Goal: Task Accomplishment & Management: Use online tool/utility

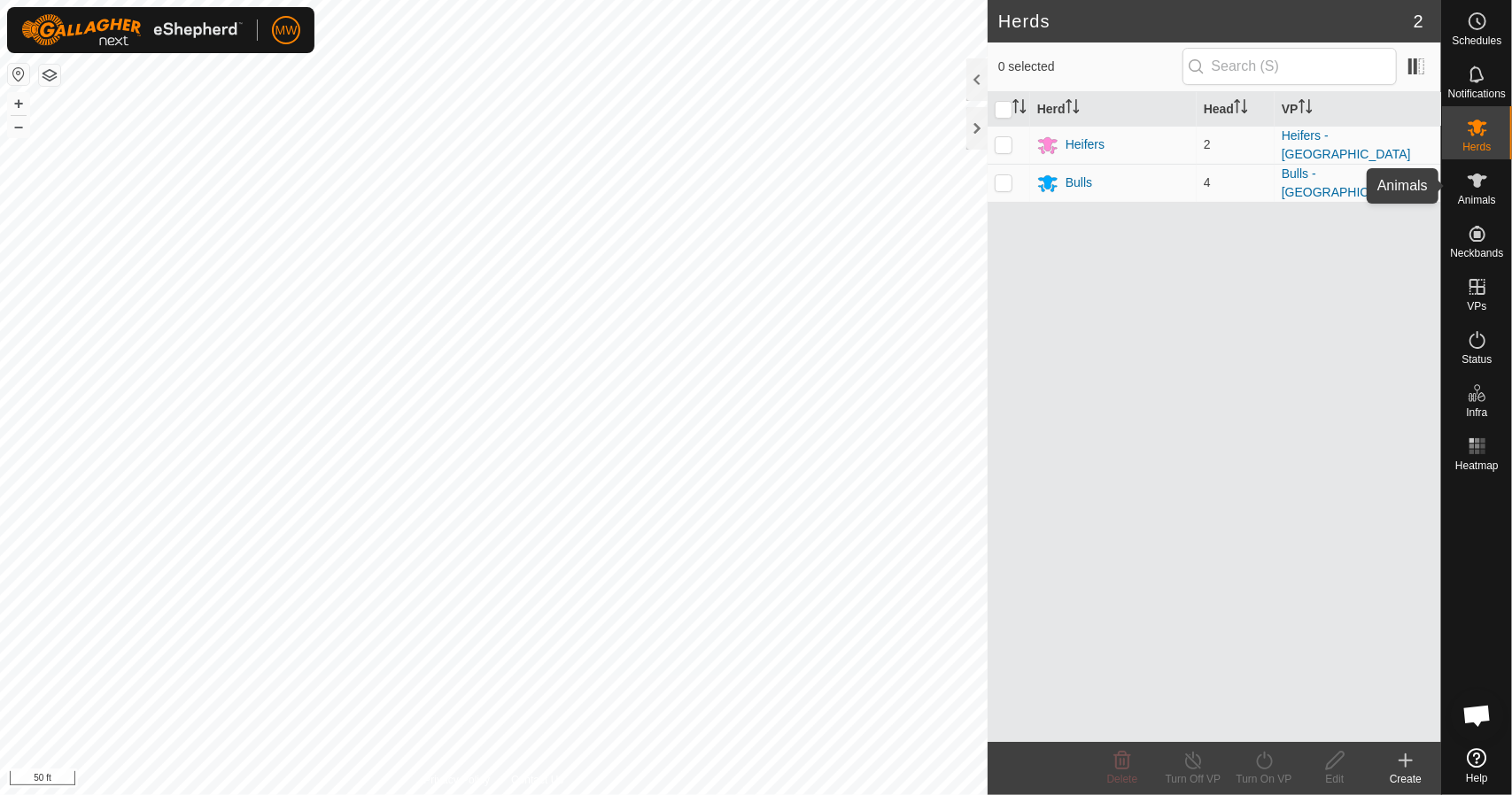
click at [1469, 189] on icon at bounding box center [1477, 181] width 21 height 21
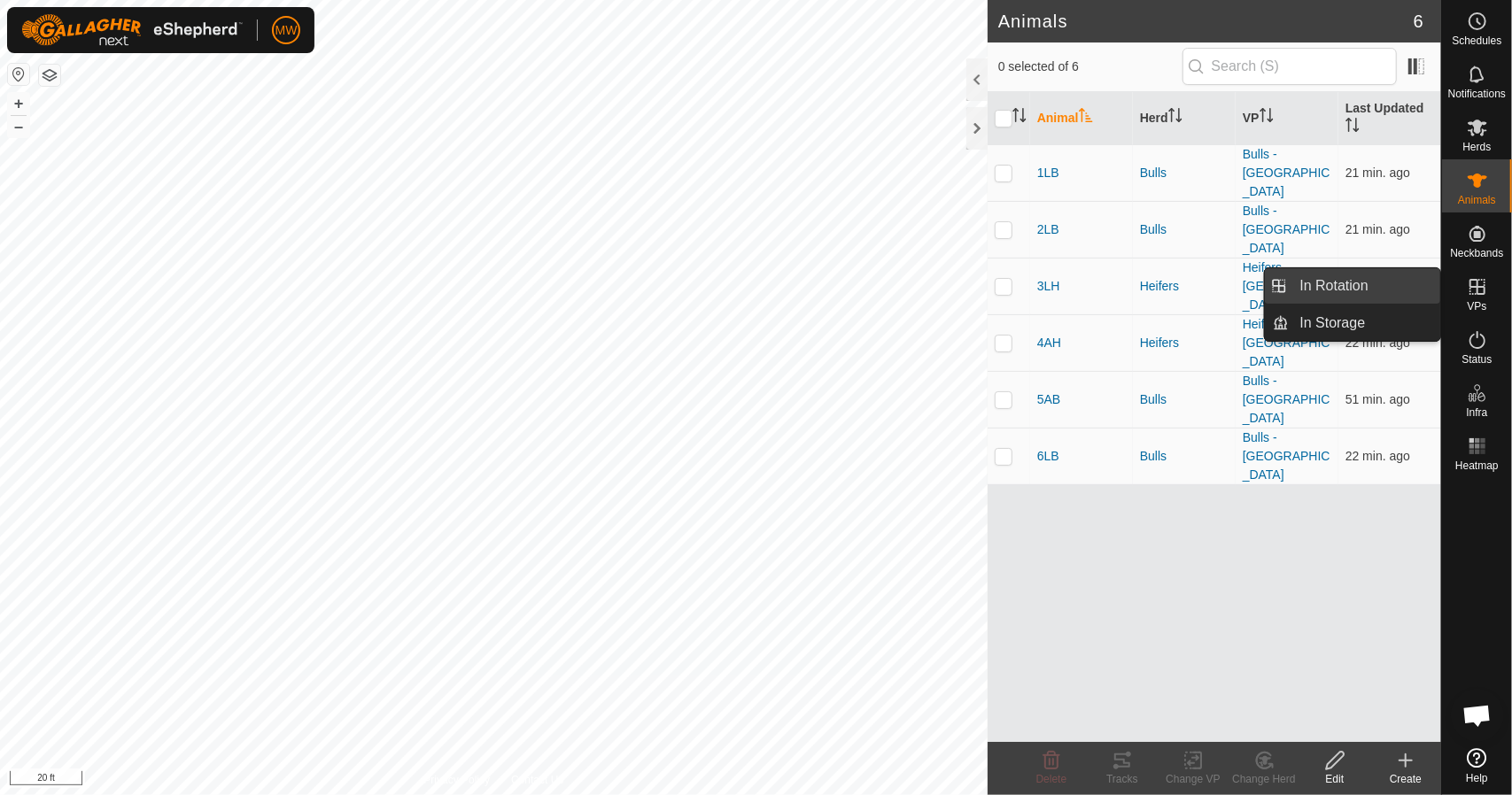
click at [1383, 288] on link "In Rotation" at bounding box center [1364, 286] width 151 height 35
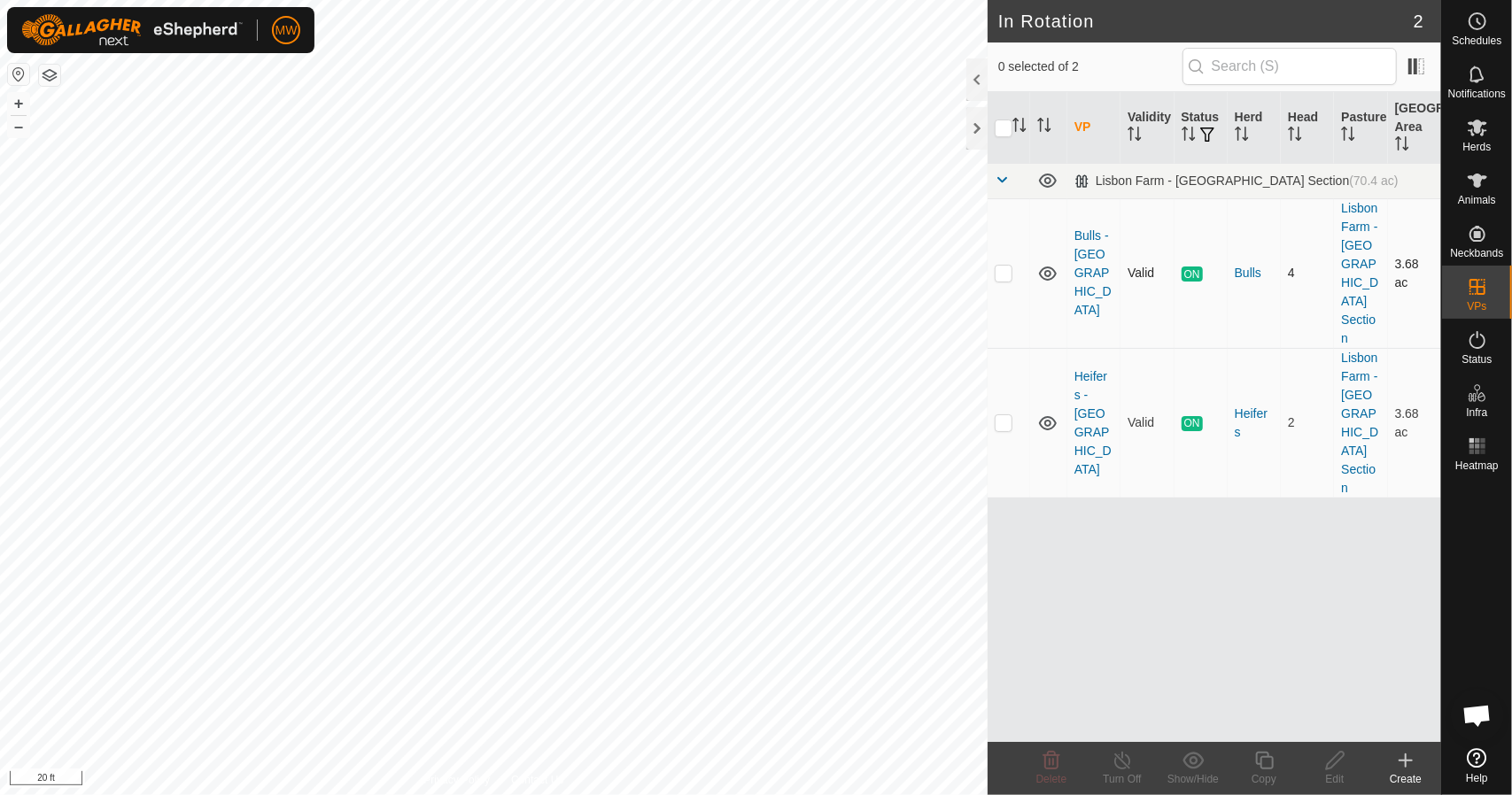
click at [1015, 252] on td at bounding box center [1008, 272] width 43 height 149
click at [1015, 251] on td at bounding box center [1008, 272] width 43 height 149
checkbox input "false"
click at [1108, 485] on div "VP Validity Status Herd Head Pasture [GEOGRAPHIC_DATA] Area [GEOGRAPHIC_DATA] -…" at bounding box center [1214, 417] width 453 height 650
click at [1409, 772] on div "Create" at bounding box center [1405, 779] width 70 height 16
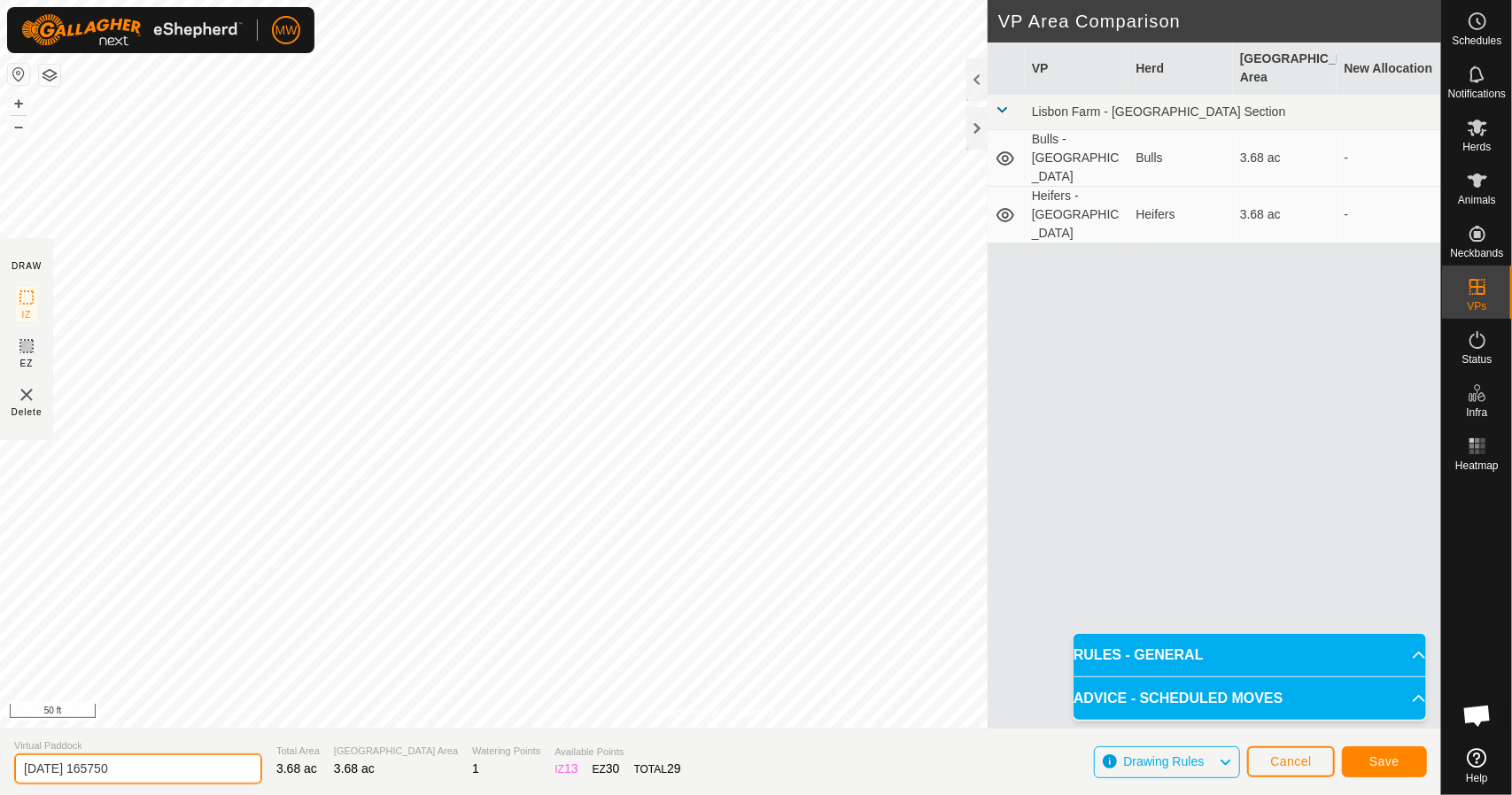
drag, startPoint x: 198, startPoint y: 767, endPoint x: 0, endPoint y: 735, distance: 200.6
click at [0, 736] on section "Virtual Paddock [DATE] 165750 Total Area 3.68 ac Grazing Area 3.68 ac Watering …" at bounding box center [720, 762] width 1441 height 68
type input "Heifers [GEOGRAPHIC_DATA]"
click at [1380, 769] on button "Save" at bounding box center [1383, 762] width 85 height 31
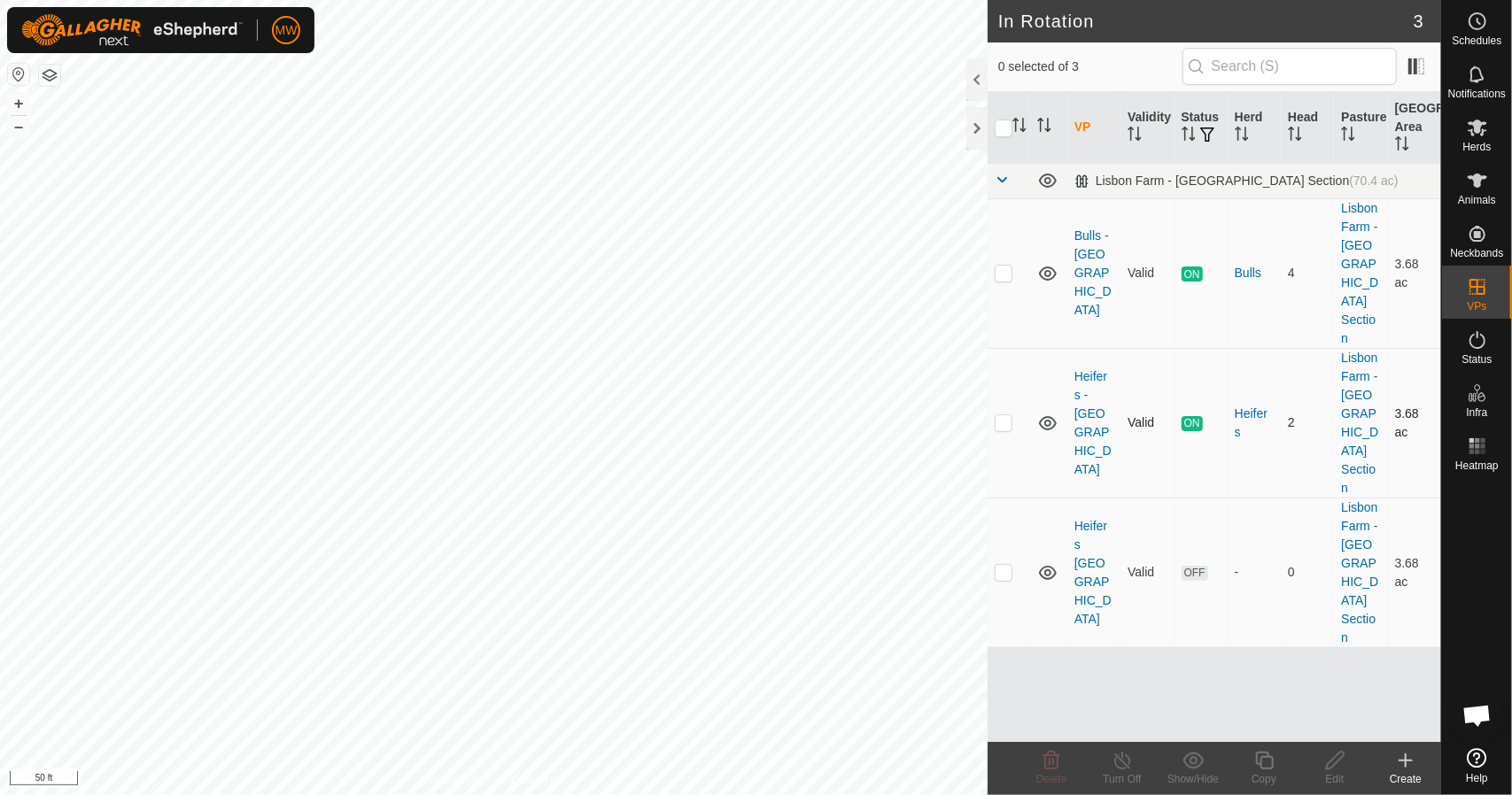
click at [1045, 416] on icon at bounding box center [1047, 423] width 18 height 14
click at [1046, 412] on icon at bounding box center [1047, 423] width 21 height 21
click at [1388, 773] on div "Create" at bounding box center [1405, 779] width 70 height 16
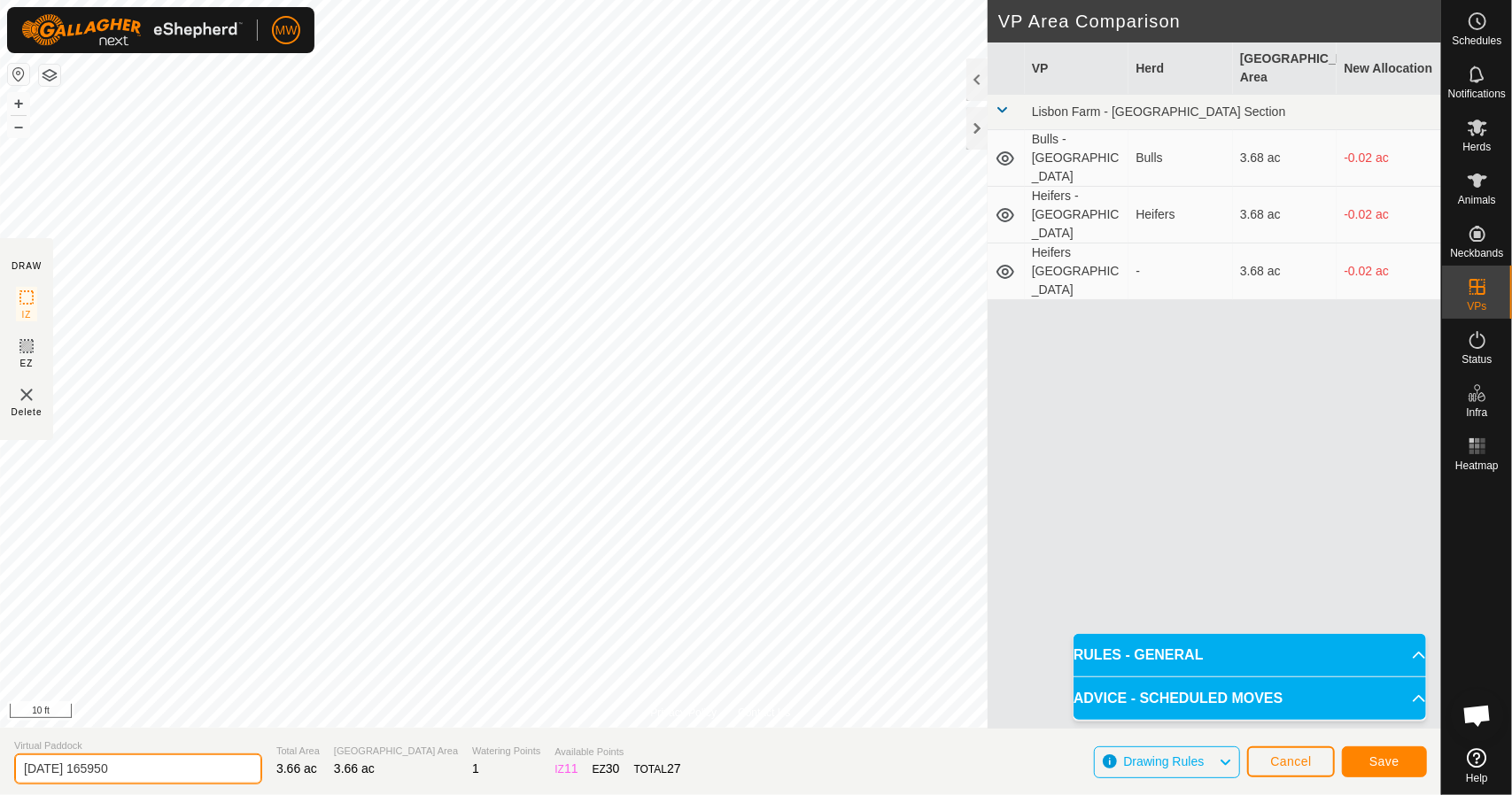
click at [0, 691] on div "Privacy Policy Contact Us + – ⇧ i 10 ft DRAW IZ EZ Delete VP Area Comparison VP…" at bounding box center [720, 397] width 1441 height 795
type input "Bulls North Hayfield"
click at [1366, 767] on button "Save" at bounding box center [1383, 762] width 85 height 31
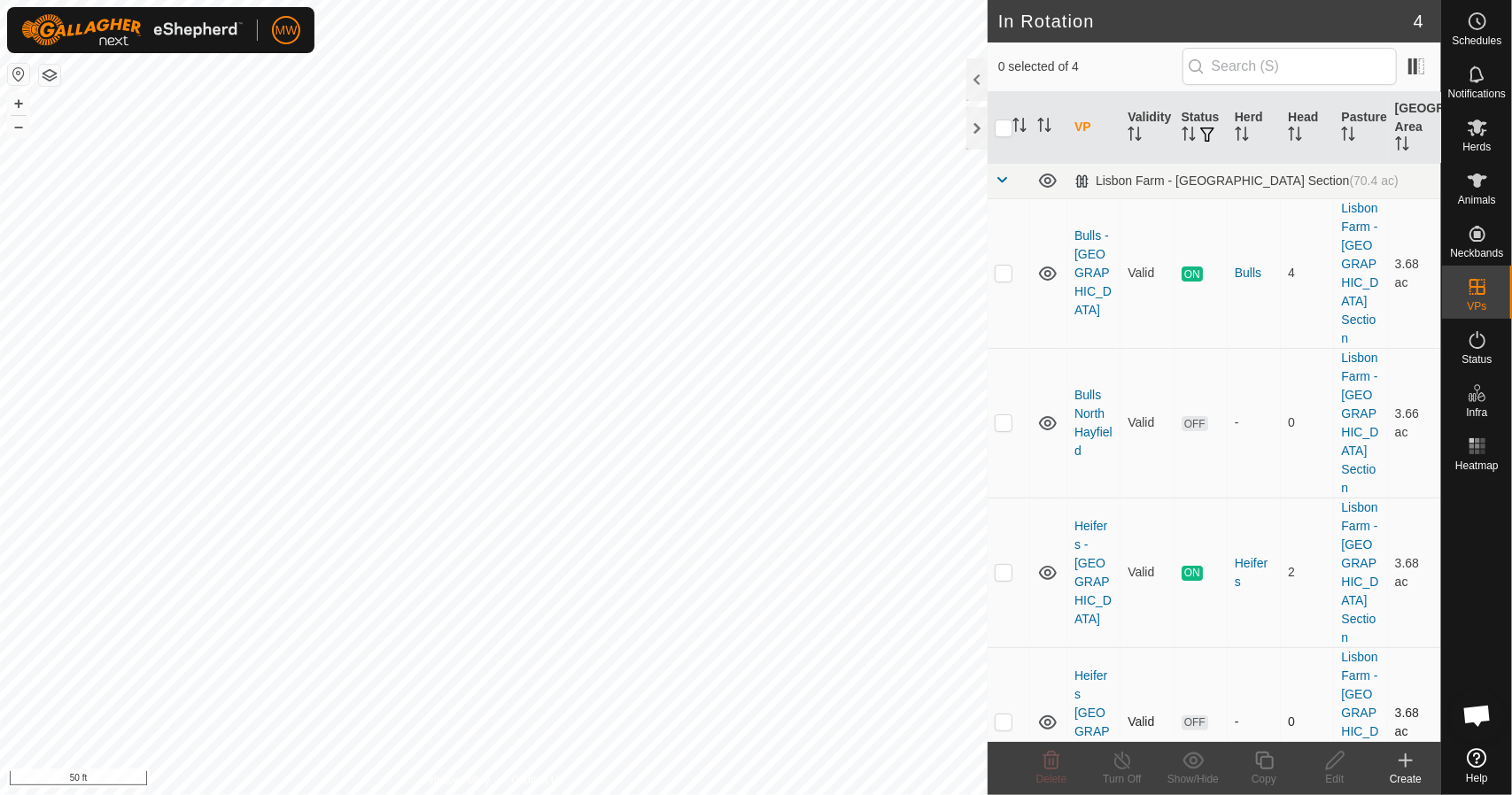
click at [1008, 715] on p-checkbox at bounding box center [1003, 722] width 18 height 14
checkbox input "true"
click at [1328, 759] on icon at bounding box center [1334, 761] width 22 height 21
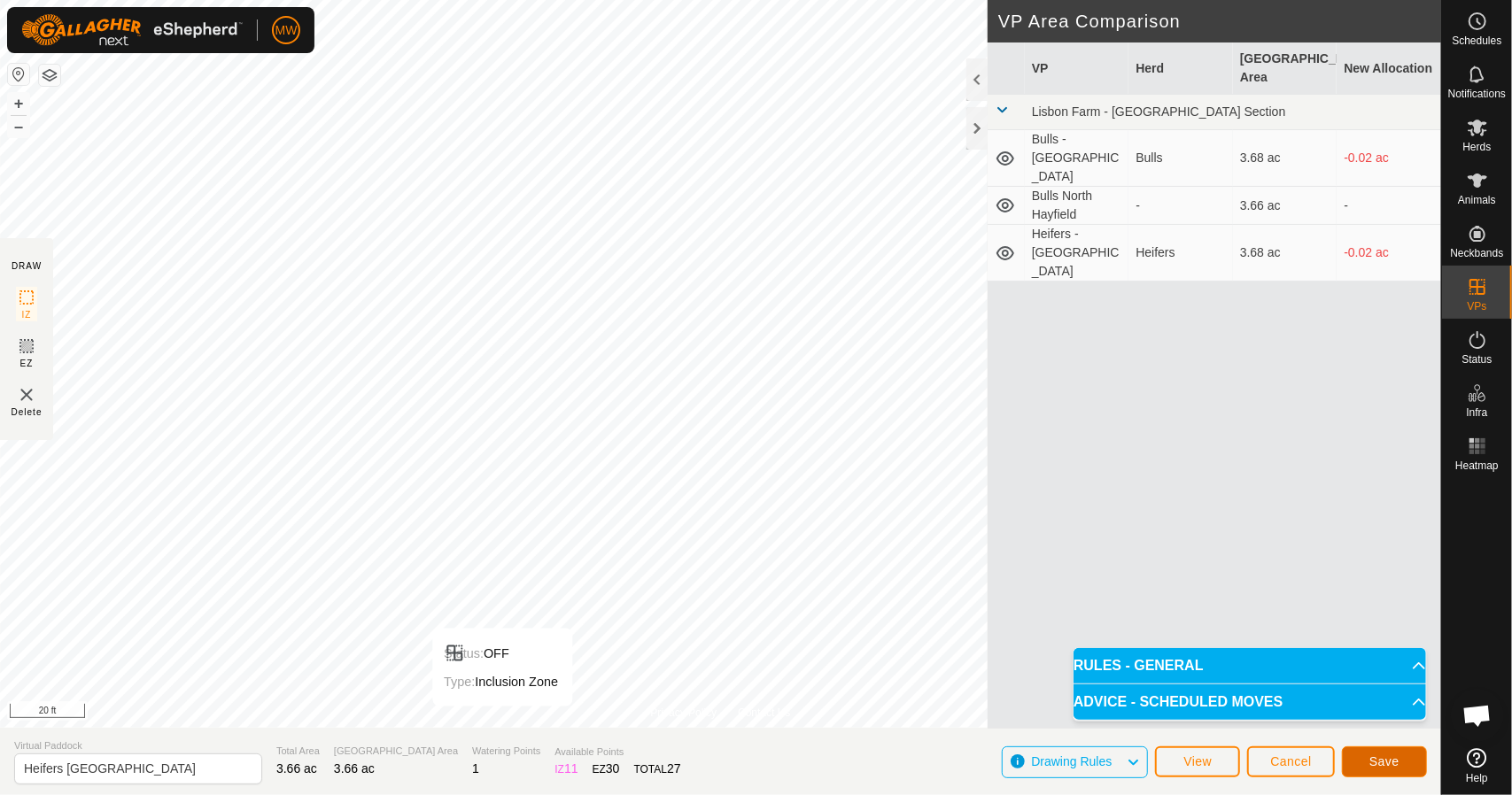
click at [1374, 750] on button "Save" at bounding box center [1383, 762] width 85 height 31
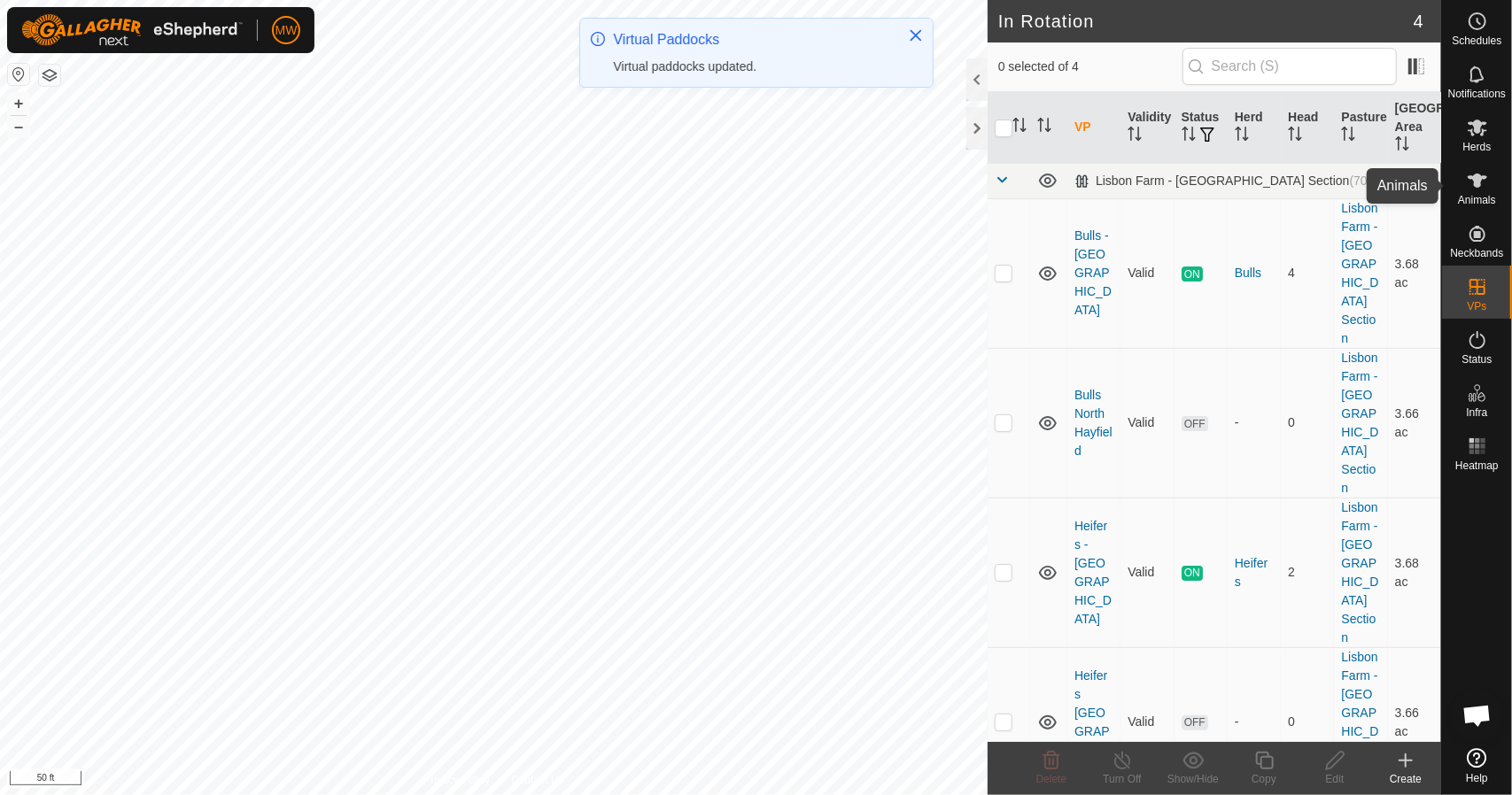
click at [1482, 182] on icon at bounding box center [1477, 181] width 21 height 21
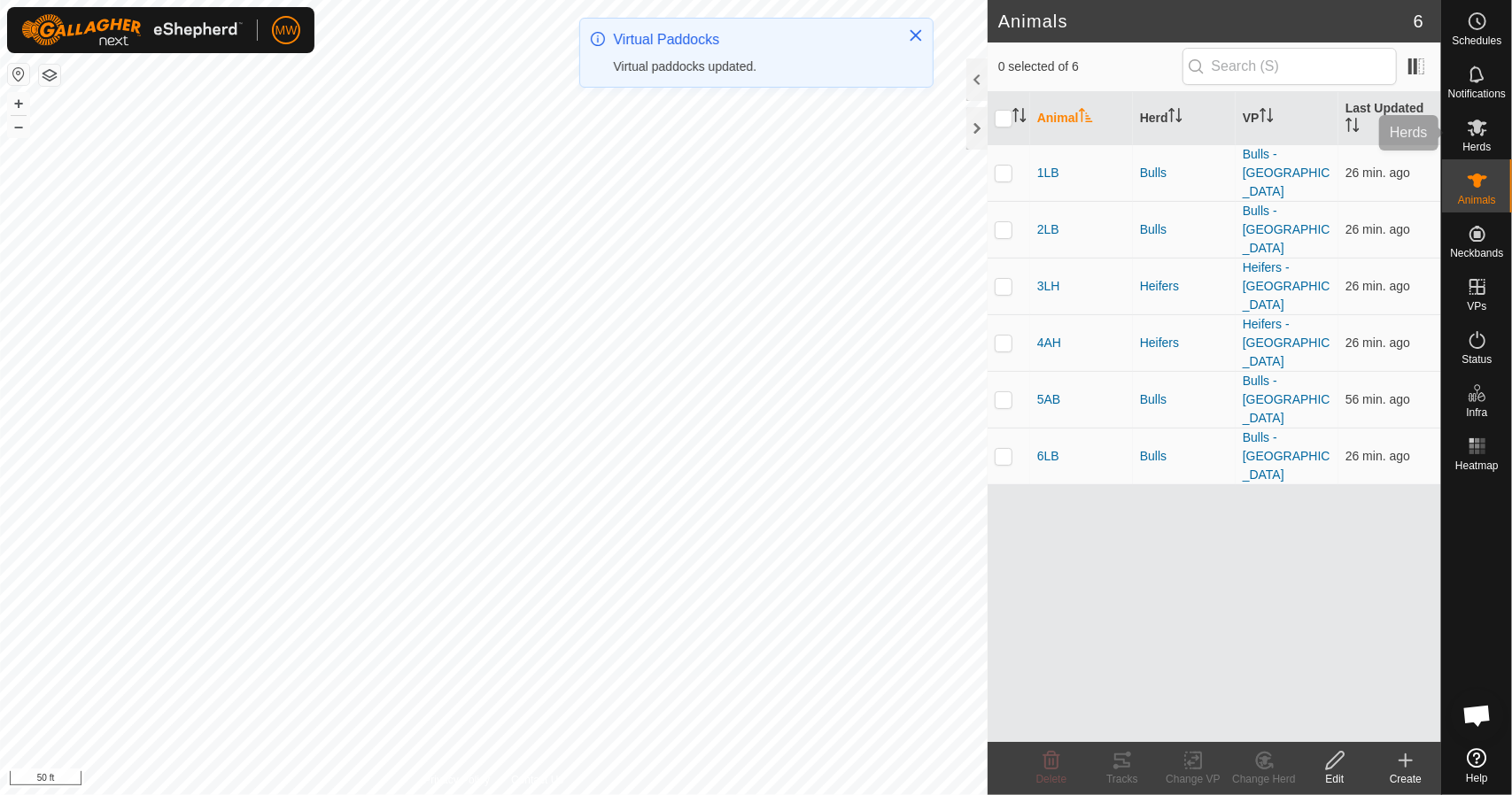
click at [1464, 140] on es-mob-svg-icon at bounding box center [1477, 128] width 31 height 29
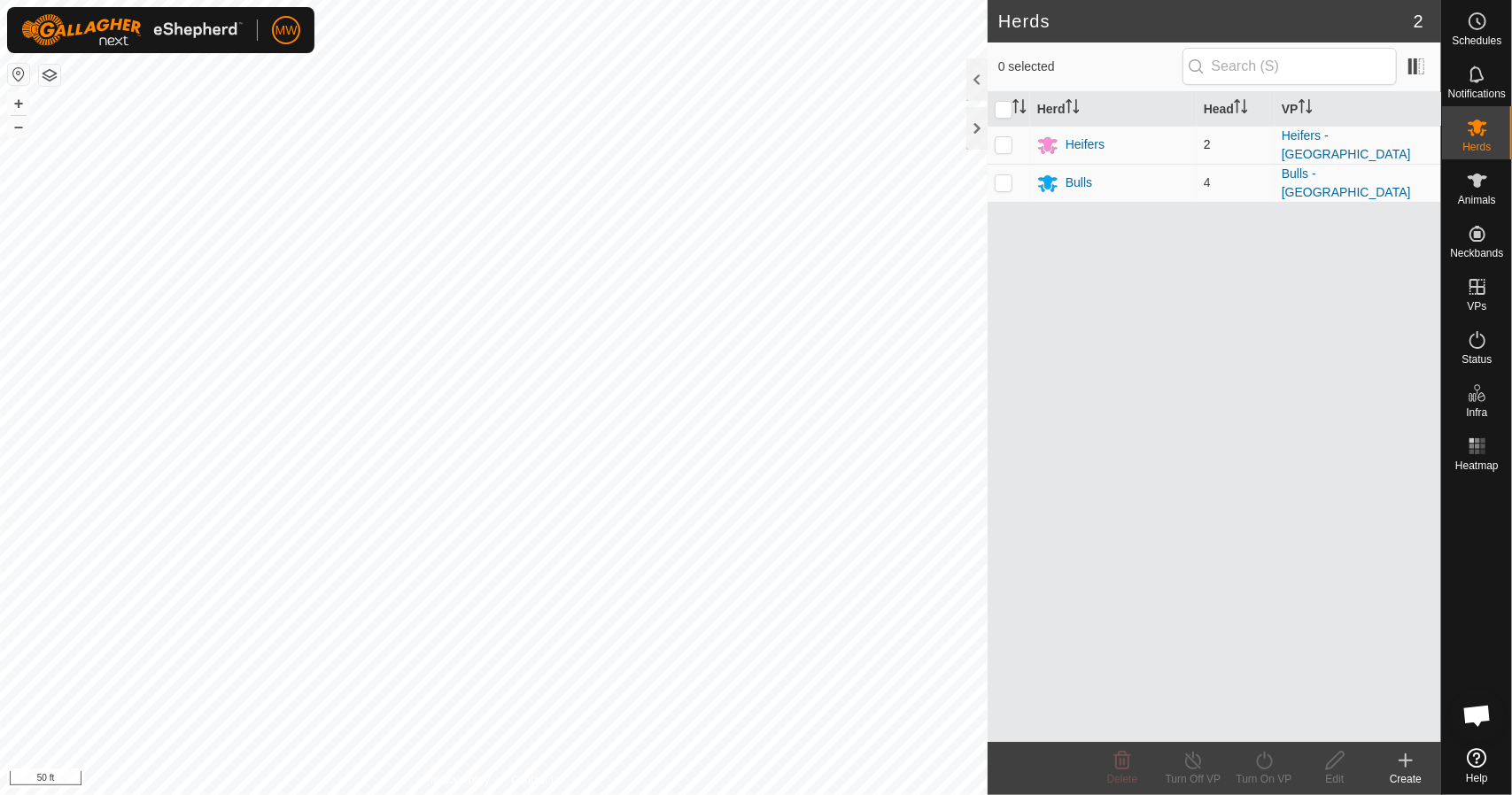
click at [1009, 137] on p-checkbox at bounding box center [1003, 144] width 18 height 14
checkbox input "true"
click at [1259, 753] on icon at bounding box center [1263, 761] width 22 height 21
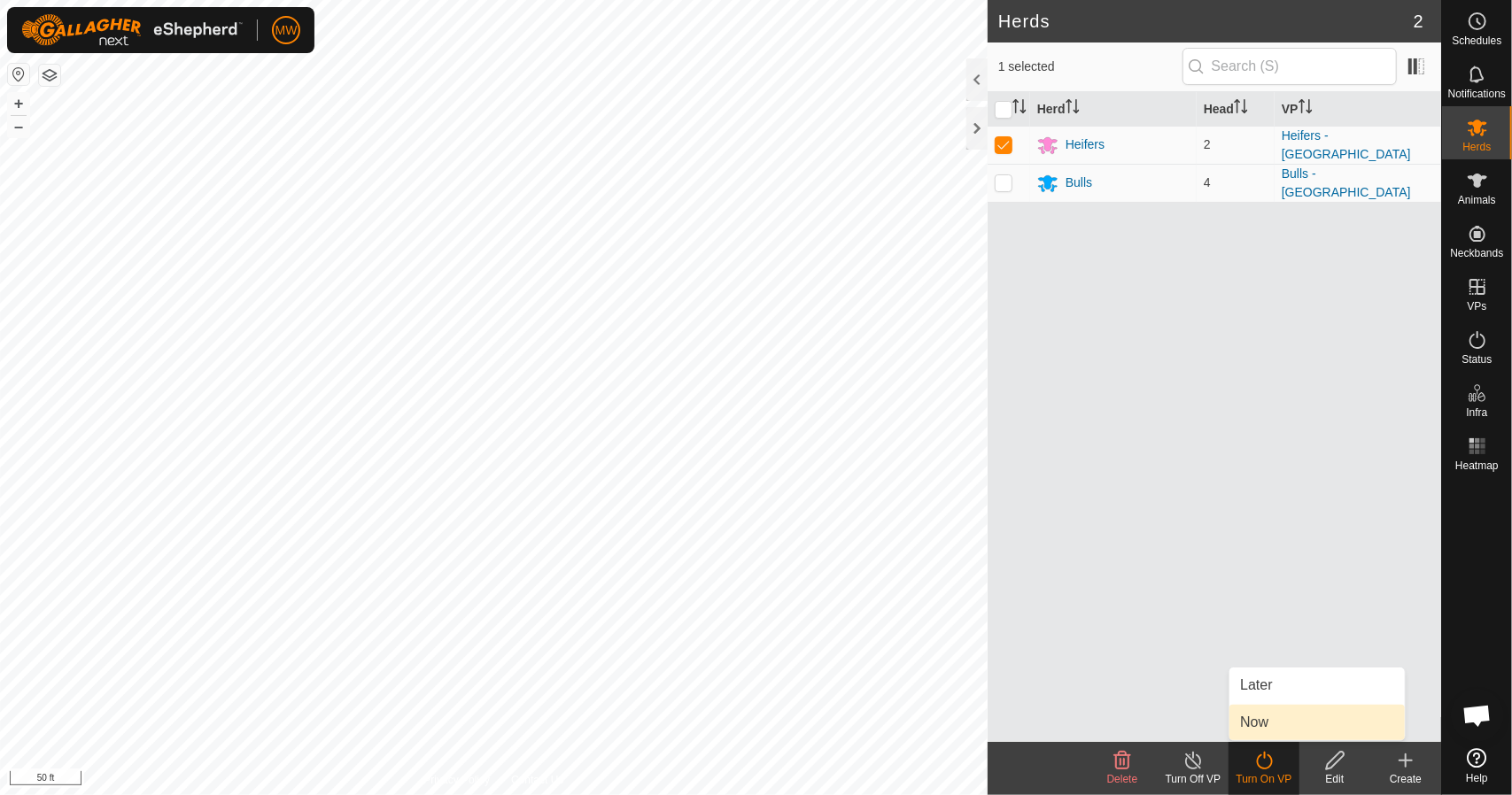
click at [1270, 721] on link "Now" at bounding box center [1317, 722] width 175 height 35
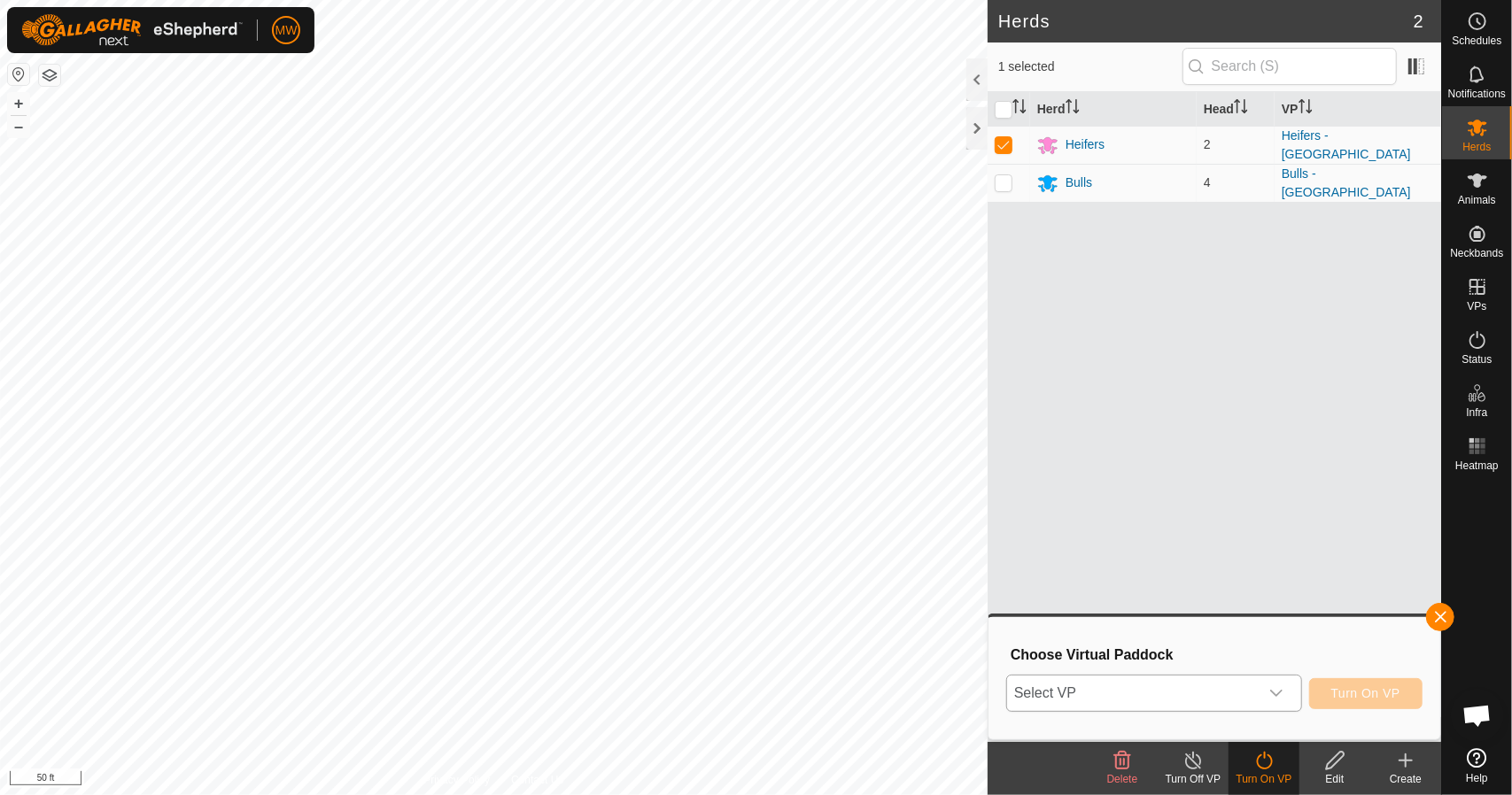
click at [1242, 677] on span "Select VP" at bounding box center [1132, 693] width 251 height 35
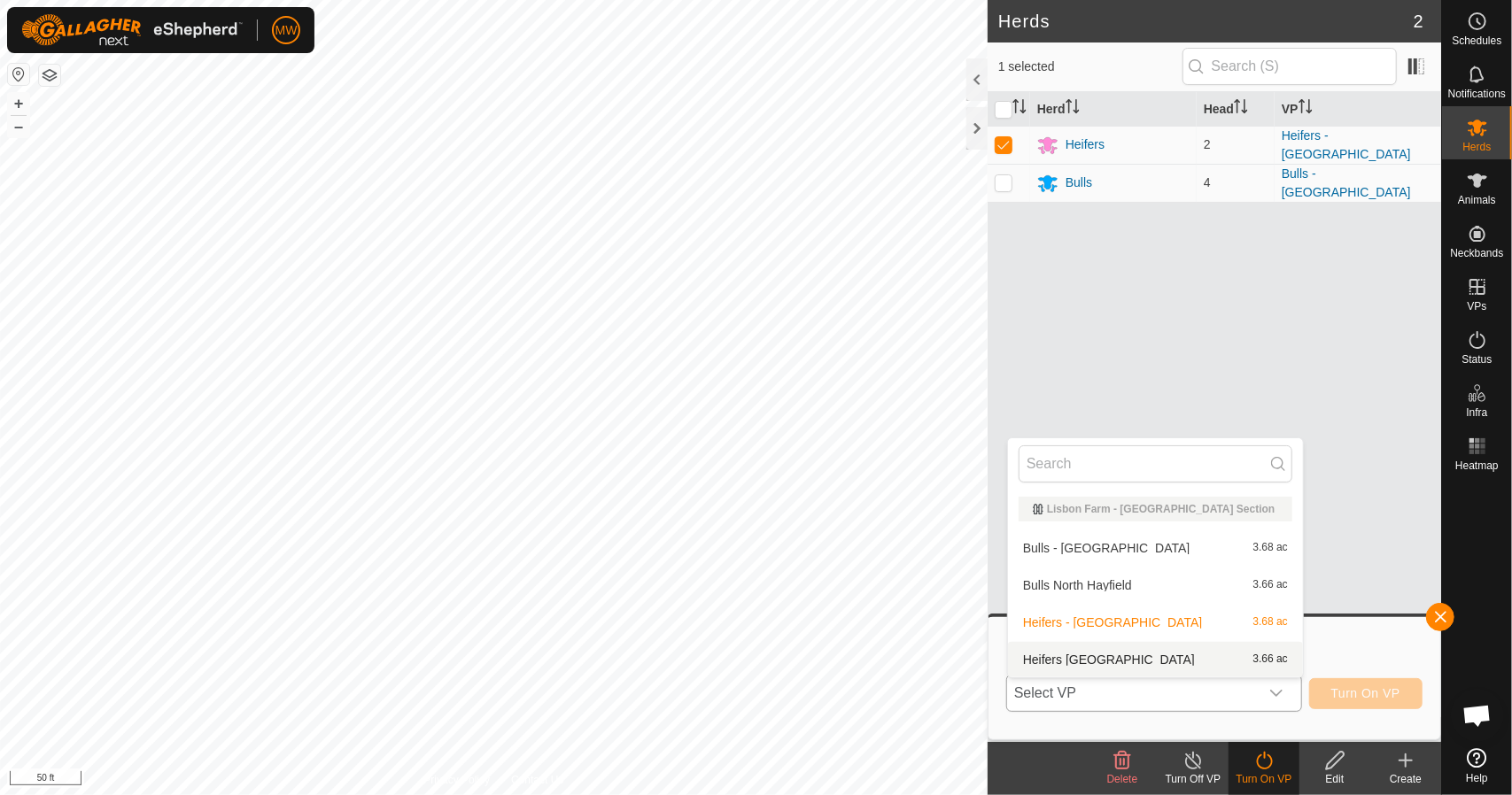
click at [1085, 666] on li "Heifers [GEOGRAPHIC_DATA] 3.66 ac" at bounding box center [1155, 659] width 295 height 35
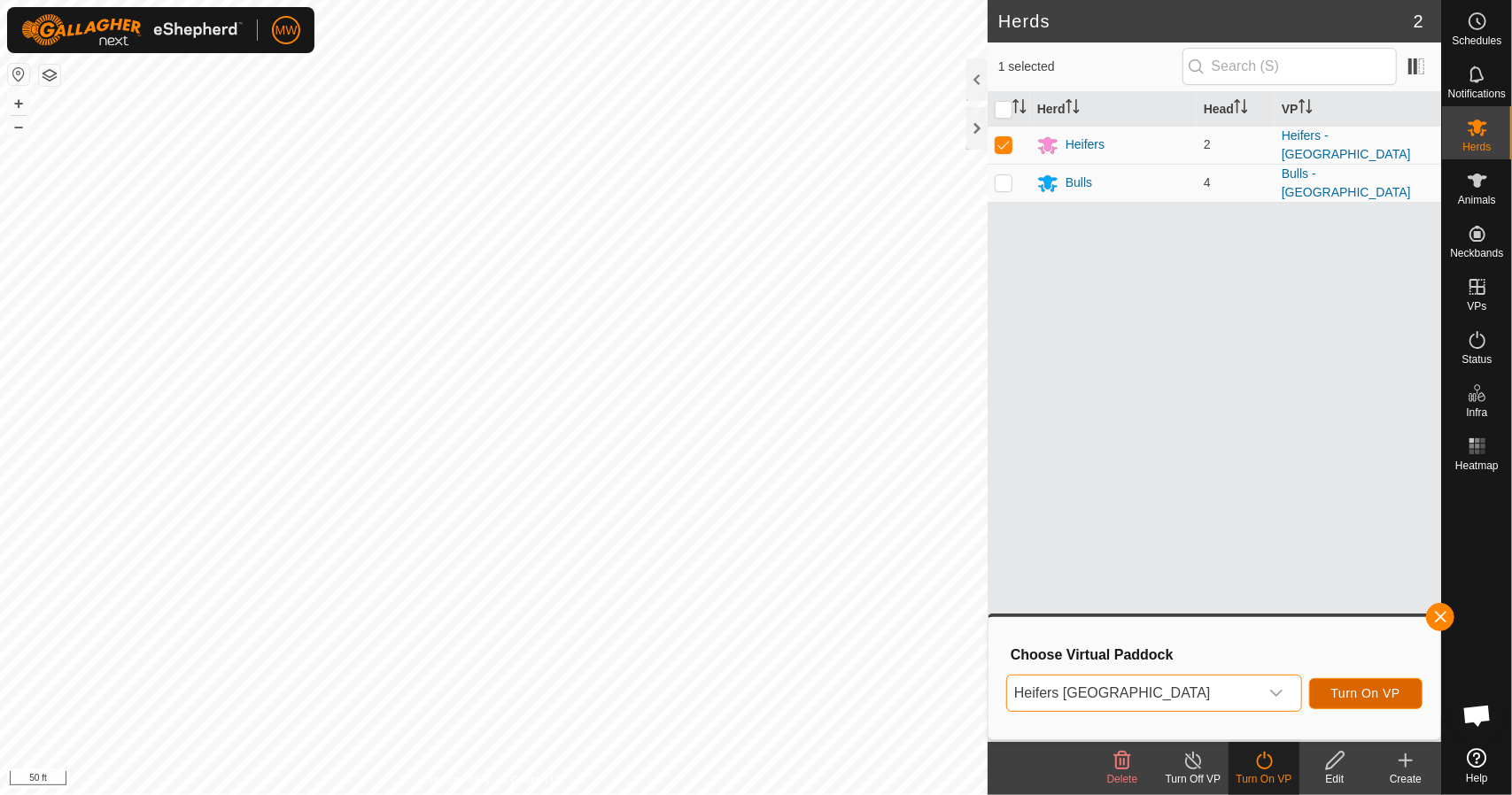
click at [1387, 700] on span "Turn On VP" at bounding box center [1365, 693] width 70 height 14
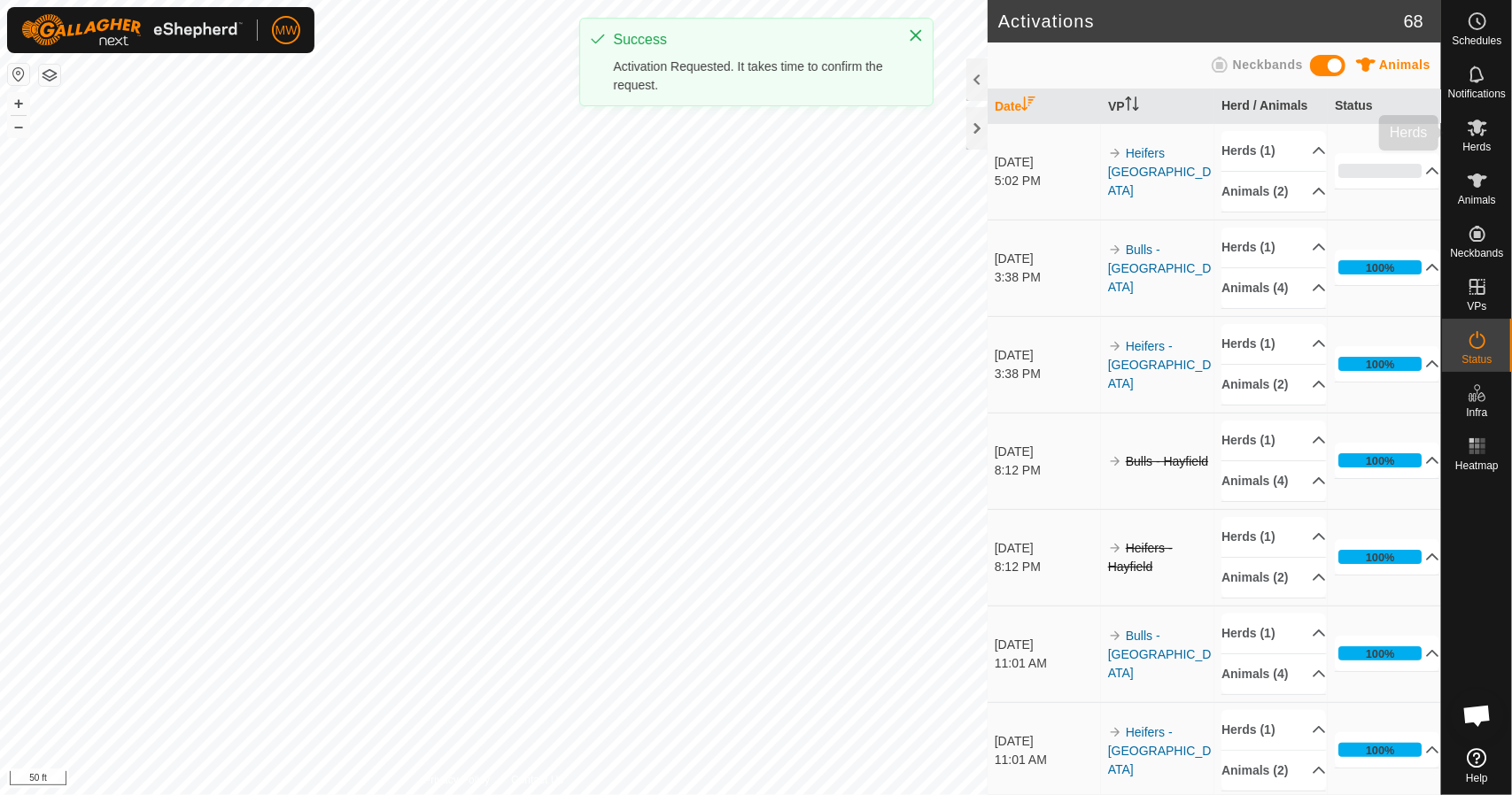
click at [1475, 134] on icon at bounding box center [1477, 128] width 21 height 21
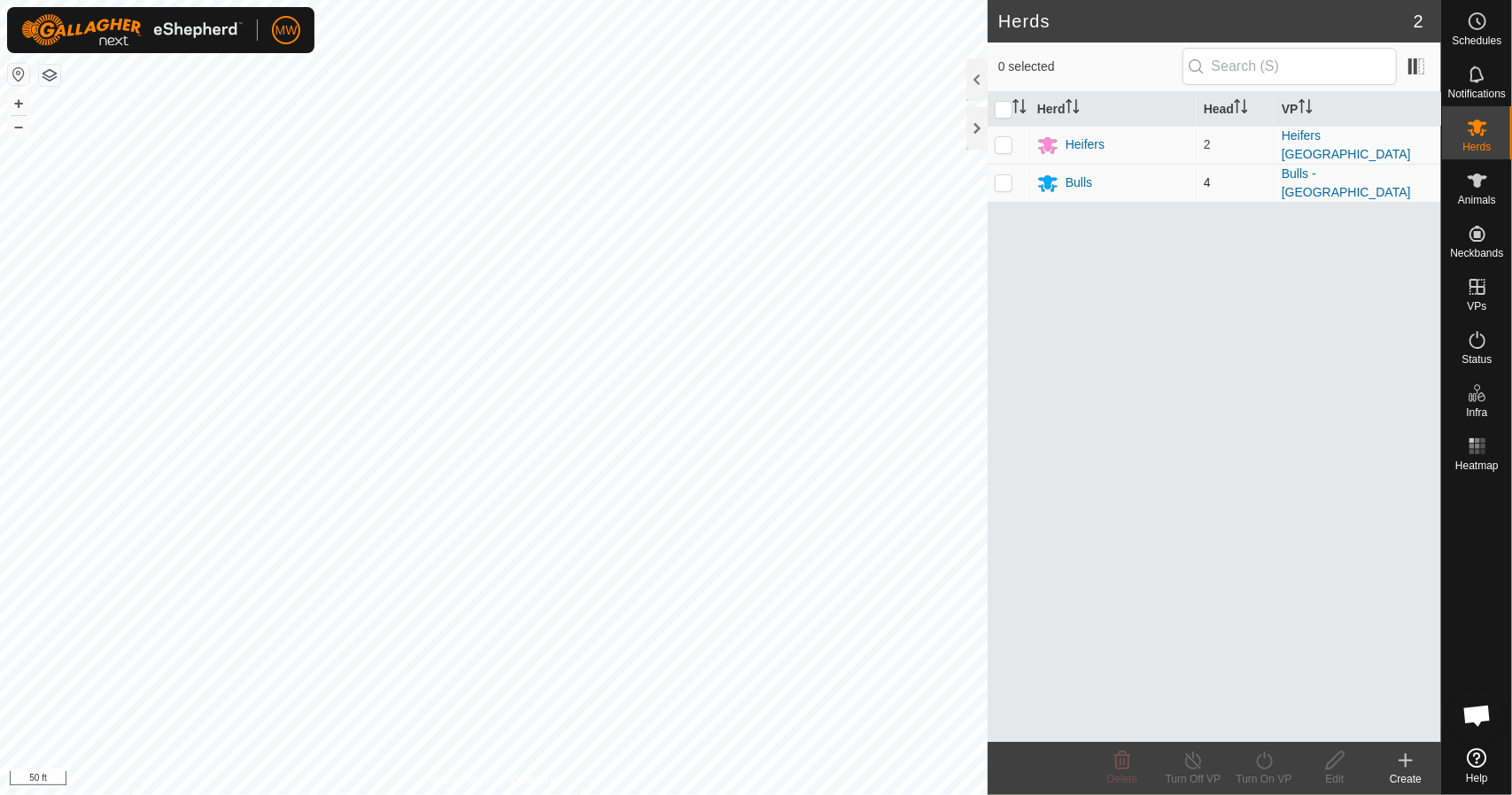
click at [1007, 175] on p-checkbox at bounding box center [1003, 182] width 18 height 14
checkbox input "true"
click at [1264, 771] on div "Turn On VP" at bounding box center [1263, 779] width 70 height 16
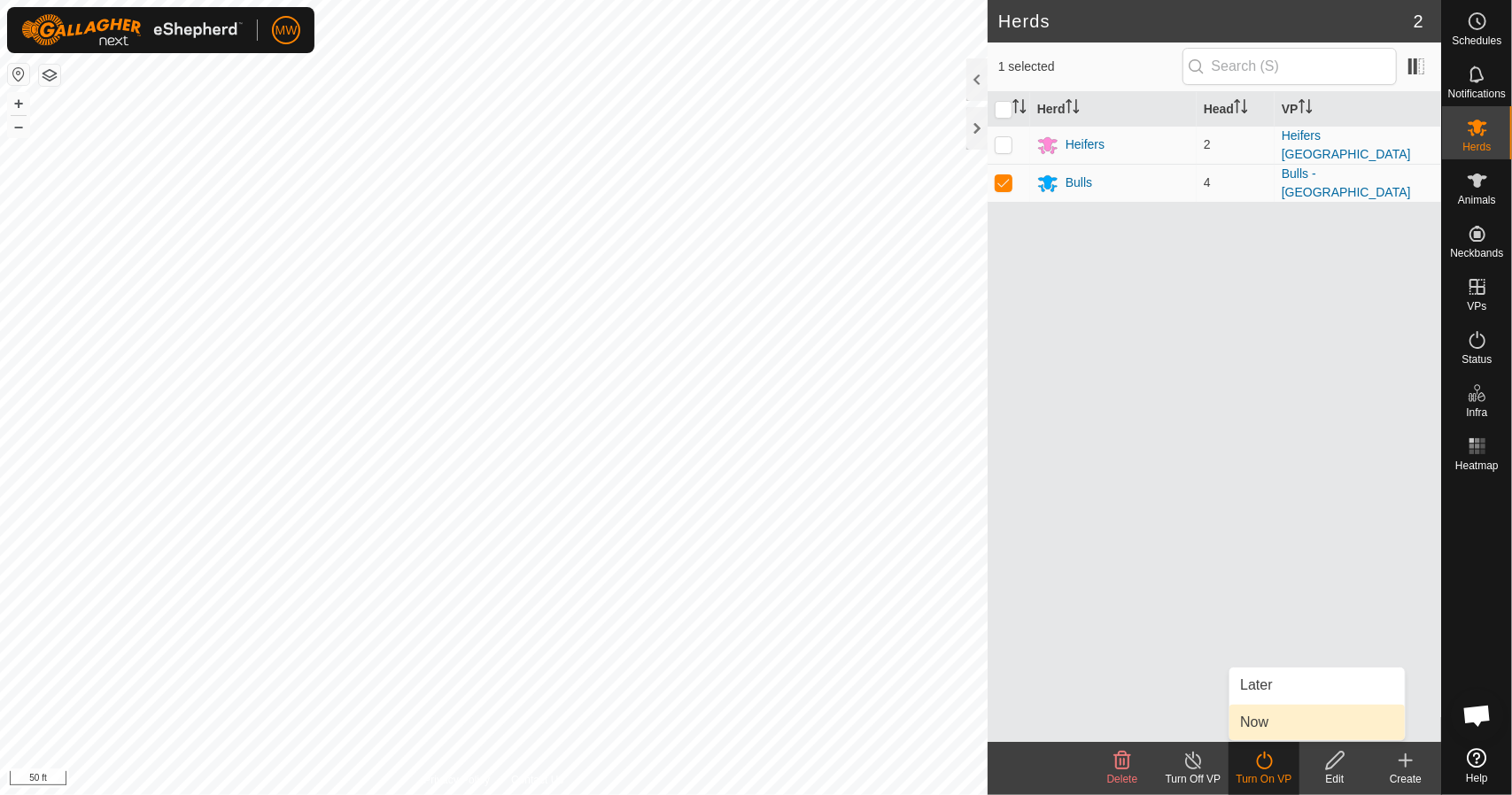
click at [1294, 727] on link "Now" at bounding box center [1317, 722] width 175 height 35
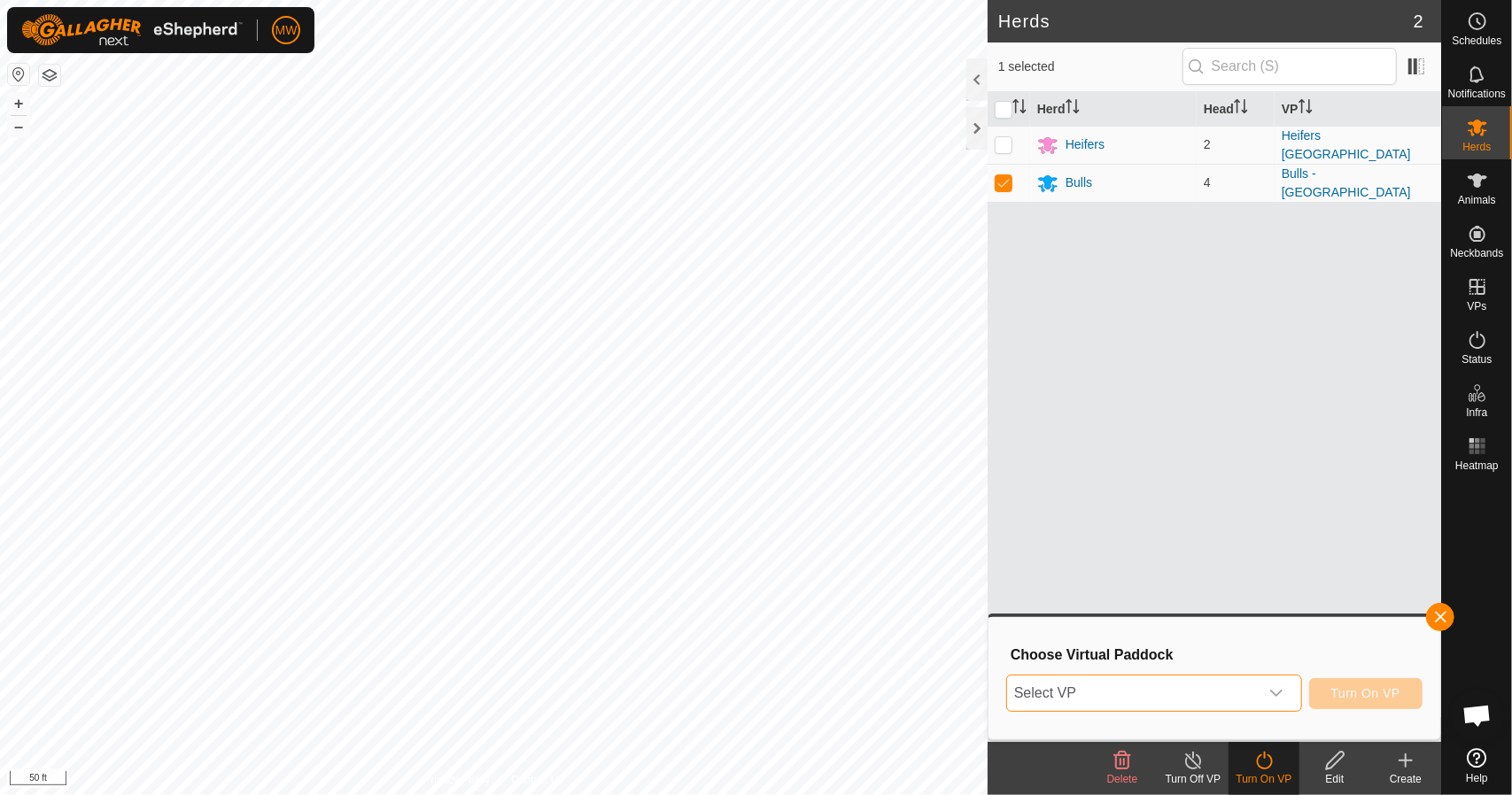
click at [1149, 679] on span "Select VP" at bounding box center [1132, 693] width 251 height 35
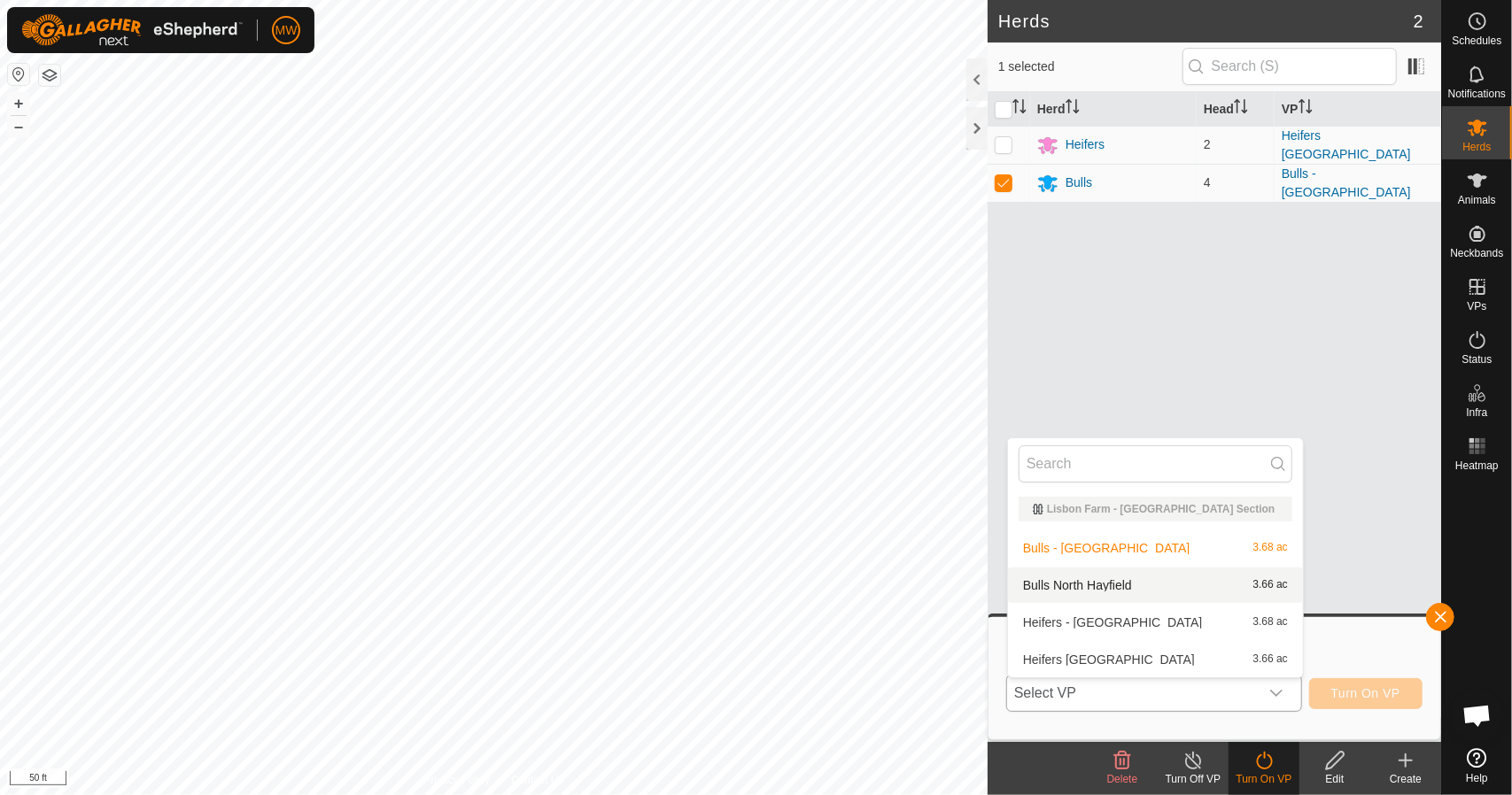
click at [1084, 586] on li "Bulls North Hayfield 3.66 ac" at bounding box center [1155, 585] width 295 height 35
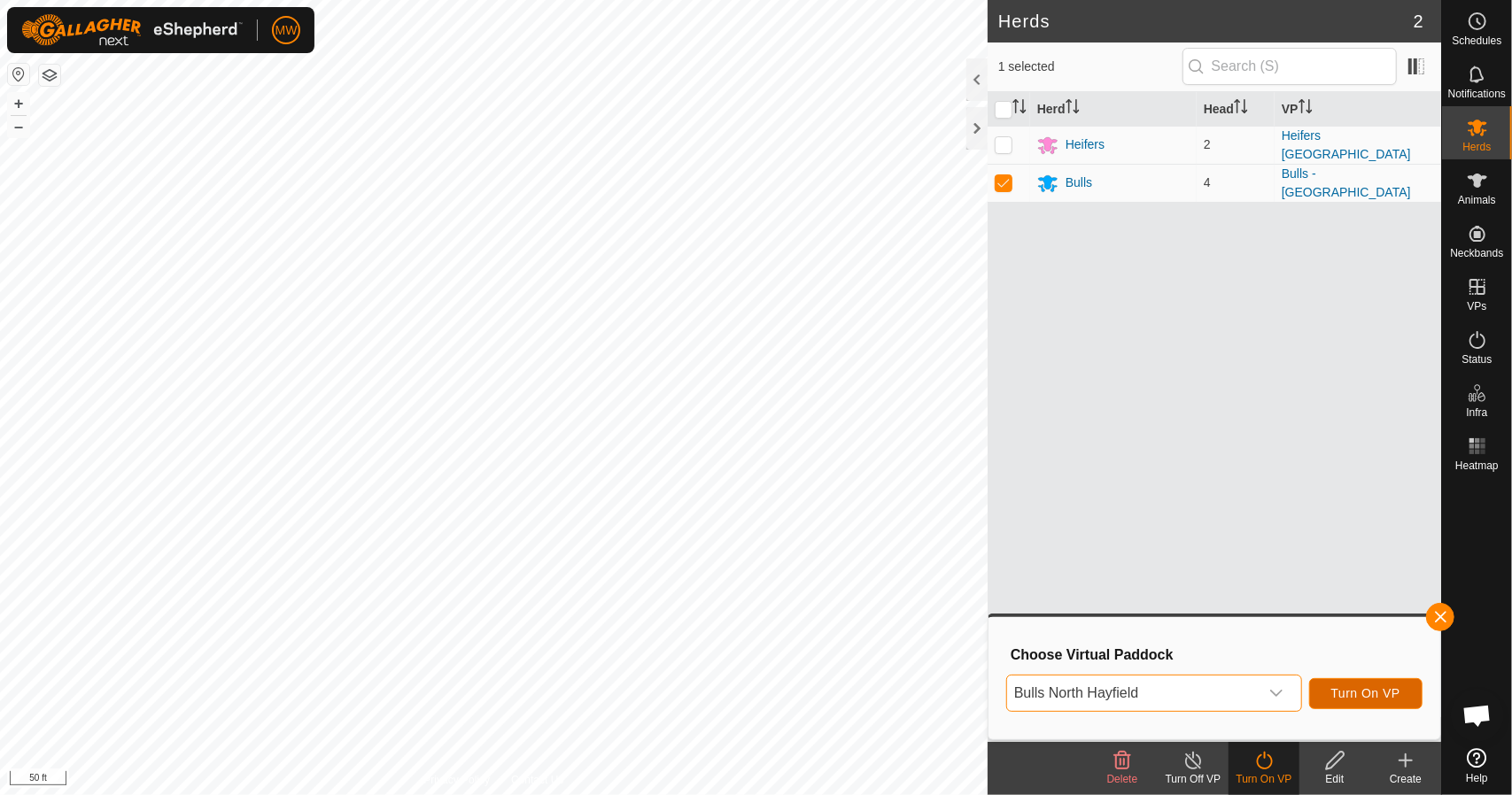
click at [1356, 706] on button "Turn On VP" at bounding box center [1365, 693] width 113 height 31
